Goal: Task Accomplishment & Management: Manage account settings

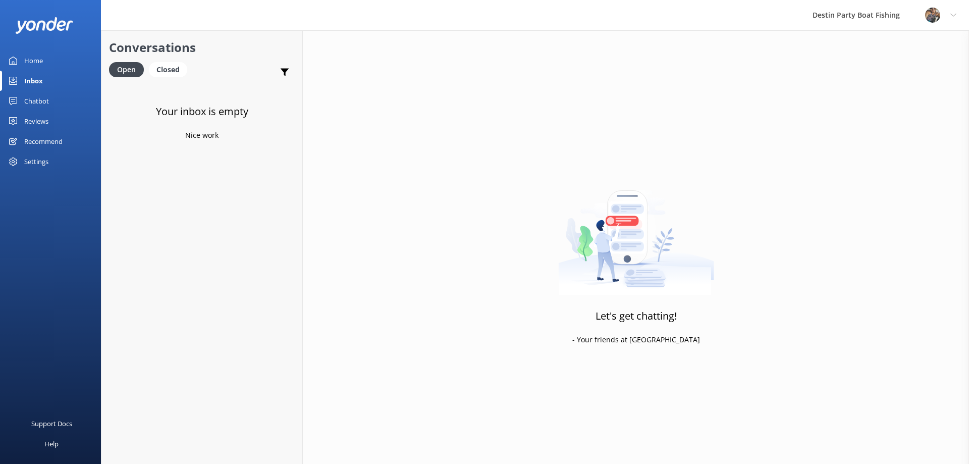
click at [39, 128] on div "Reviews" at bounding box center [36, 121] width 24 height 20
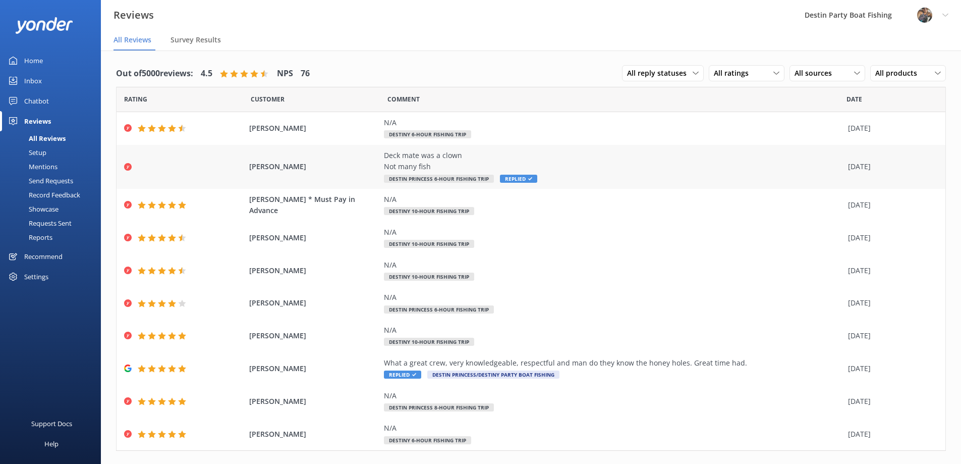
click at [514, 181] on span "Replied" at bounding box center [518, 179] width 37 height 8
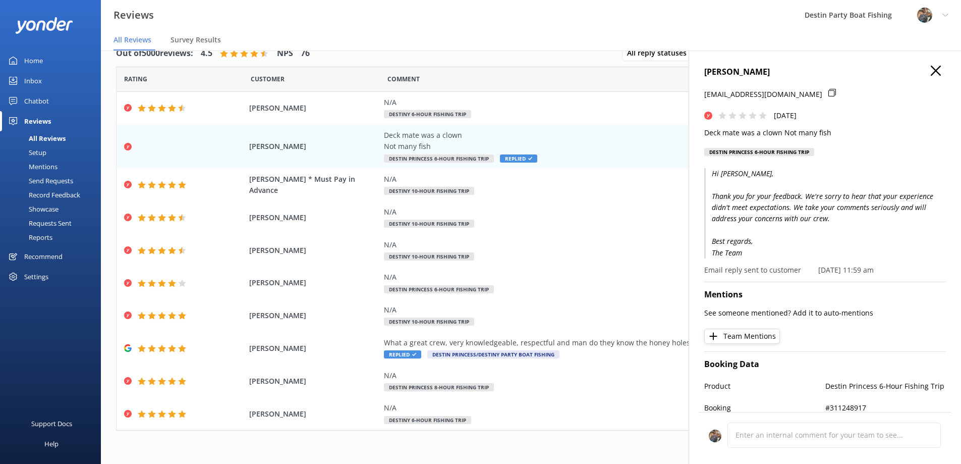
click at [931, 75] on icon "button" at bounding box center [936, 71] width 10 height 10
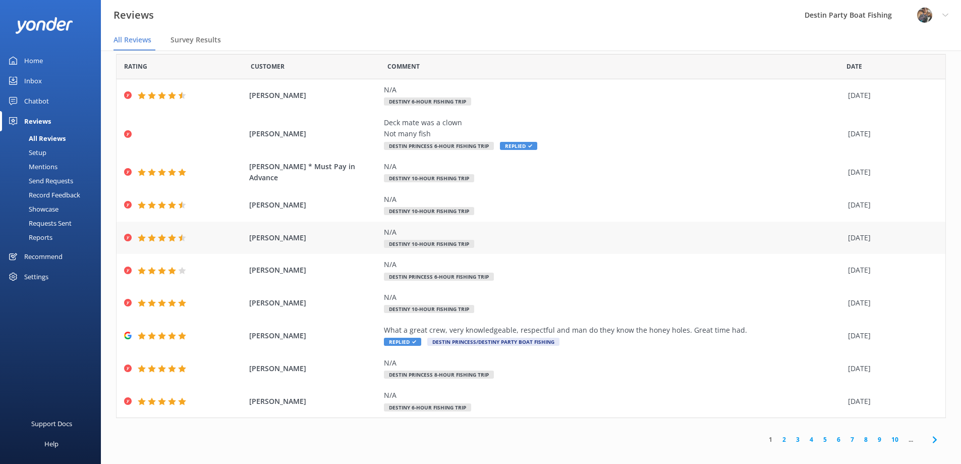
scroll to position [20, 0]
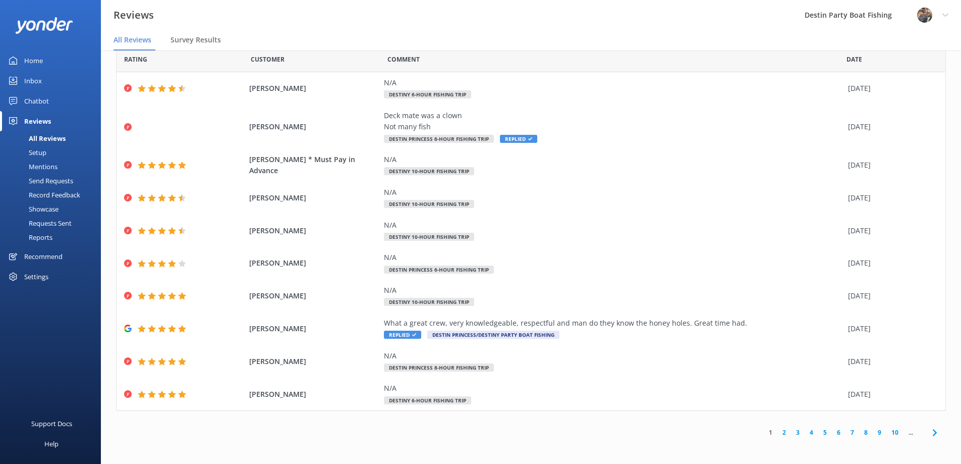
click at [42, 59] on div "Home" at bounding box center [33, 60] width 19 height 20
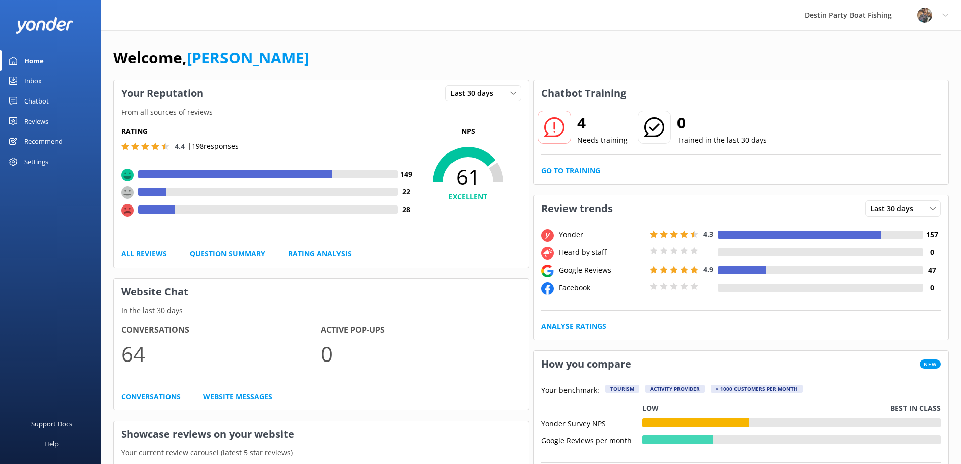
click at [944, 17] on icon at bounding box center [946, 15] width 6 height 6
click at [900, 67] on link "Logout" at bounding box center [911, 68] width 101 height 25
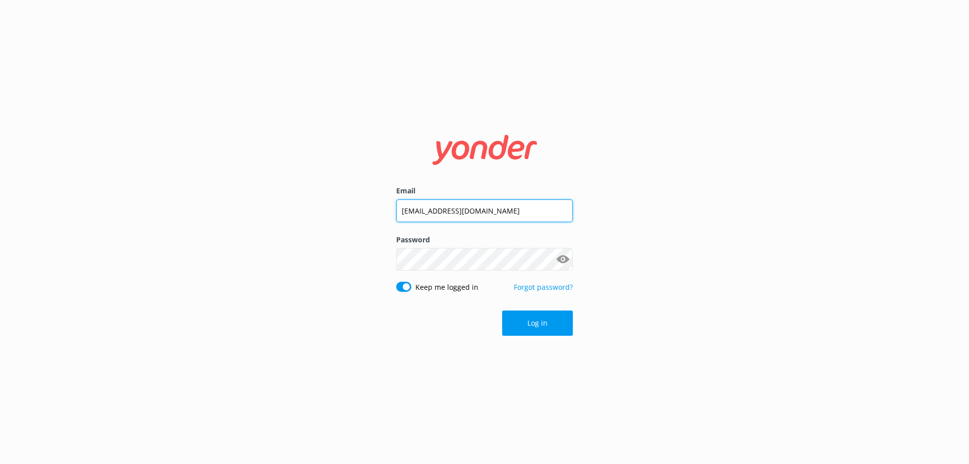
click at [513, 215] on input "[EMAIL_ADDRESS][DOMAIN_NAME]" at bounding box center [484, 210] width 177 height 23
drag, startPoint x: 519, startPoint y: 210, endPoint x: 323, endPoint y: 220, distance: 196.5
click at [323, 220] on div "Email [EMAIL_ADDRESS][DOMAIN_NAME] Password Show password Keep me logged in For…" at bounding box center [484, 232] width 969 height 464
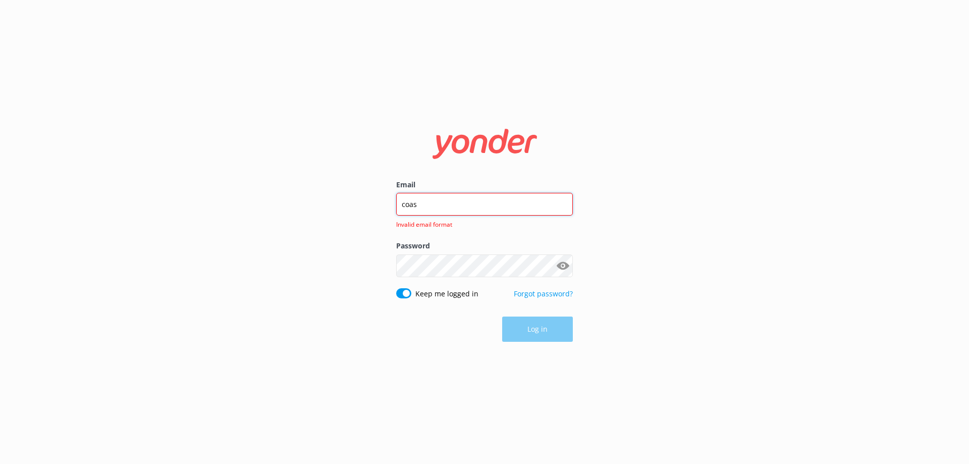
type input "[EMAIL_ADDRESS][DOMAIN_NAME]"
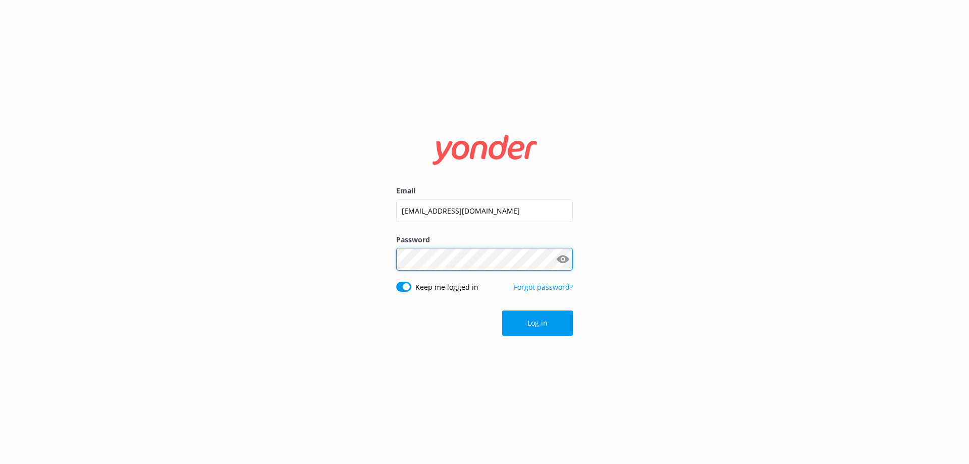
click at [324, 280] on div "Email [EMAIL_ADDRESS][DOMAIN_NAME] Password Show password Keep me logged in For…" at bounding box center [484, 232] width 969 height 464
click button "Log in" at bounding box center [537, 322] width 71 height 25
